Goal: Task Accomplishment & Management: Use online tool/utility

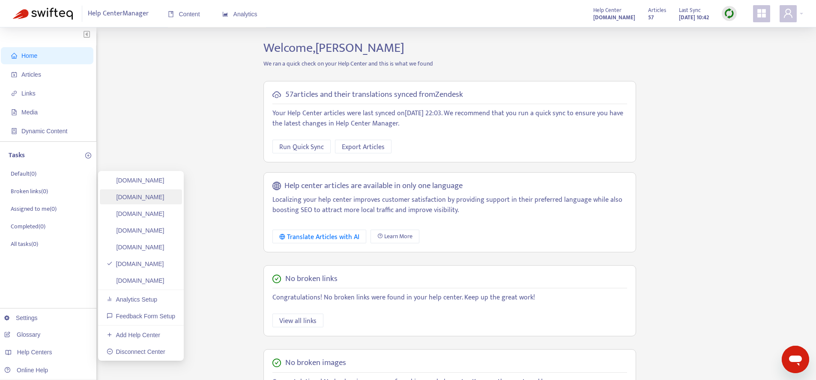
click at [145, 200] on link "[DOMAIN_NAME]" at bounding box center [136, 197] width 58 height 7
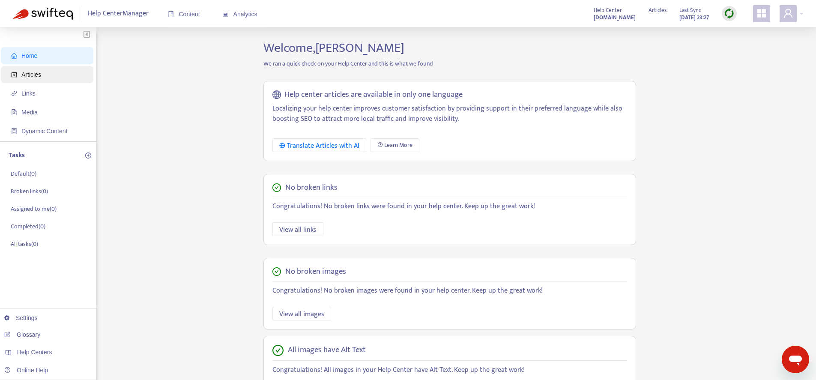
click at [47, 75] on span "Articles" at bounding box center [48, 74] width 75 height 17
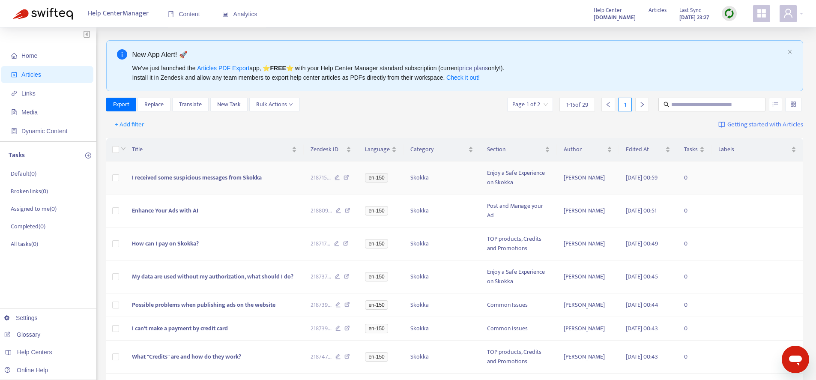
click at [120, 176] on td at bounding box center [115, 177] width 19 height 33
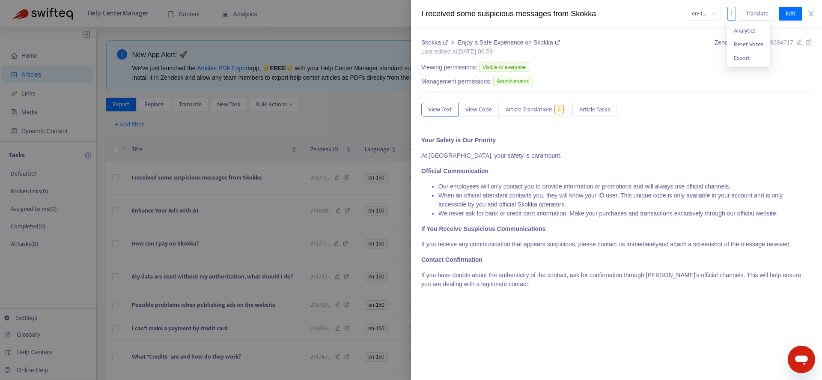
click at [734, 15] on icon "more" at bounding box center [732, 13] width 6 height 6
click at [815, 12] on button "Close" at bounding box center [811, 14] width 12 height 8
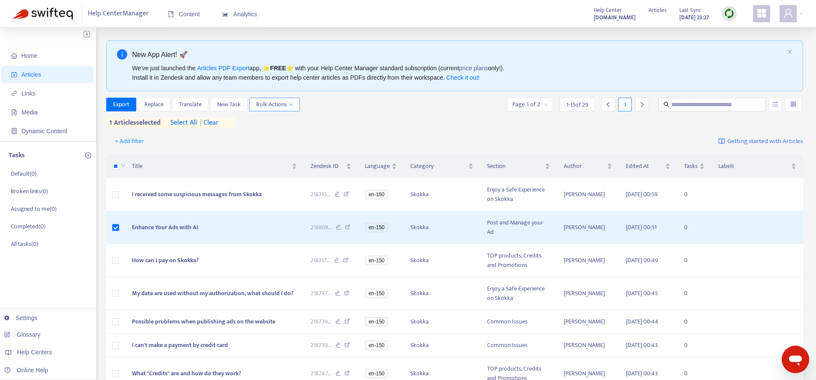
click at [267, 102] on span "Bulk Actions" at bounding box center [274, 104] width 37 height 9
click at [304, 164] on span "Change Location" at bounding box center [286, 162] width 58 height 9
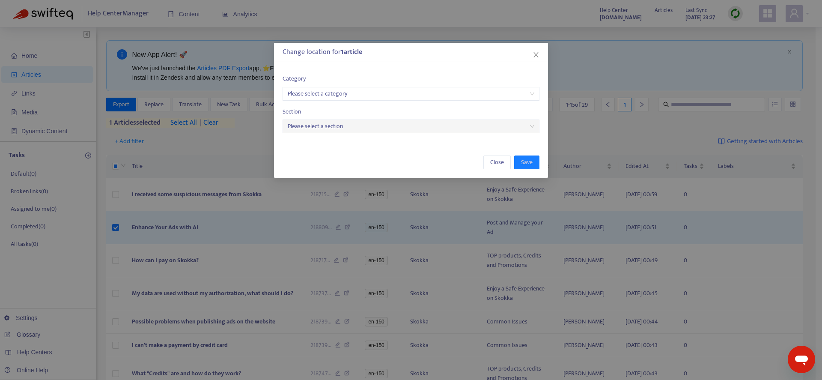
click at [534, 55] on icon "close" at bounding box center [536, 54] width 7 height 7
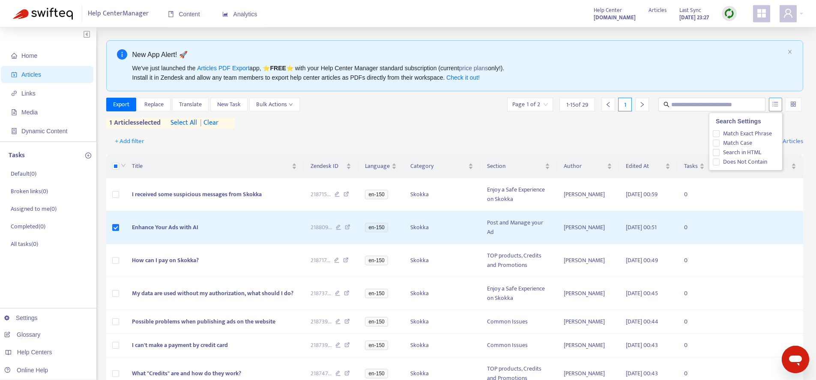
click at [778, 99] on button "button" at bounding box center [775, 105] width 13 height 14
click at [799, 105] on div at bounding box center [793, 105] width 16 height 14
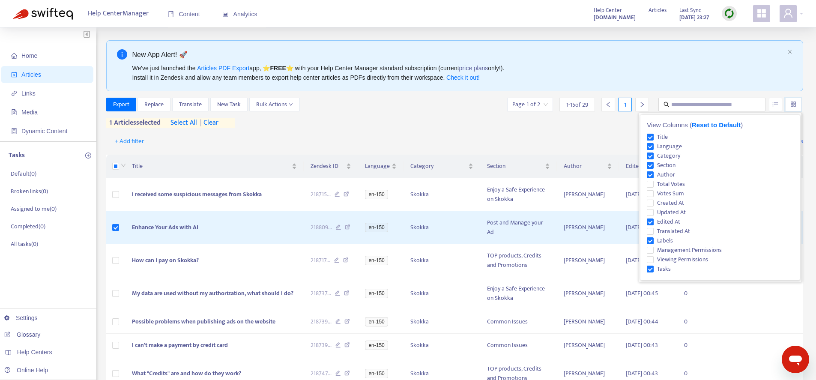
click at [799, 105] on div at bounding box center [793, 105] width 16 height 14
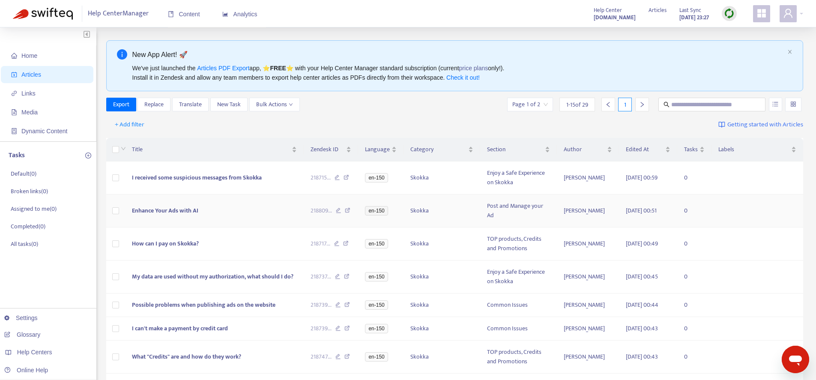
click at [211, 205] on td "Enhance Your Ads with AI" at bounding box center [214, 210] width 179 height 33
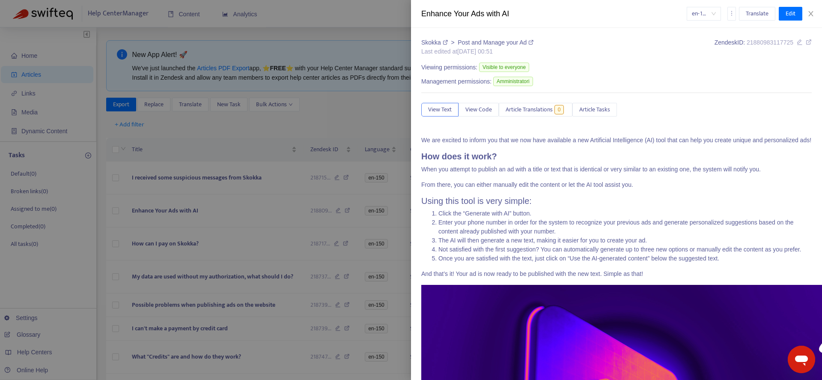
click at [712, 14] on span "en-150" at bounding box center [704, 13] width 24 height 13
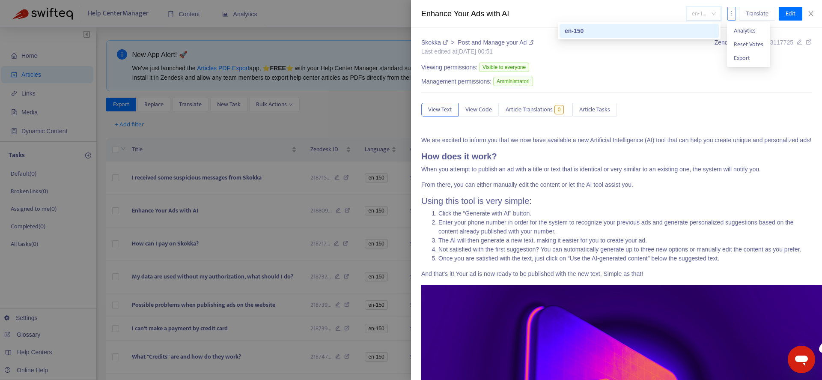
click at [730, 13] on icon "more" at bounding box center [732, 13] width 6 height 6
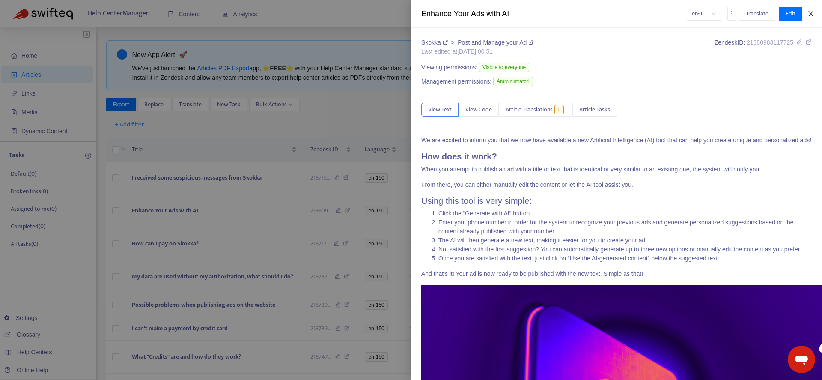
click at [813, 13] on icon "close" at bounding box center [811, 13] width 7 height 7
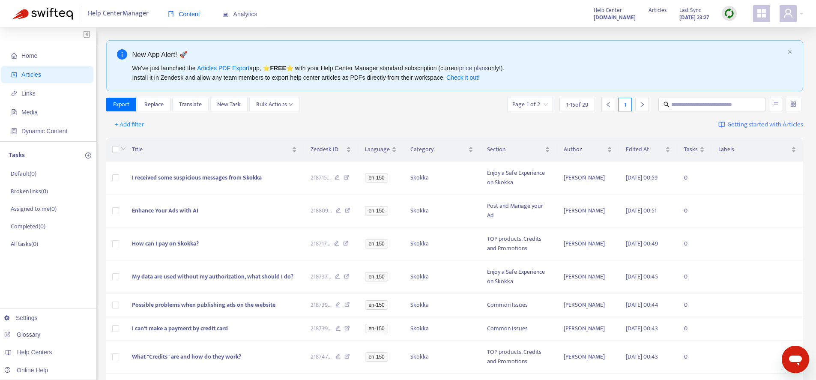
click at [176, 15] on span "Content" at bounding box center [184, 14] width 32 height 7
